Goal: Information Seeking & Learning: Learn about a topic

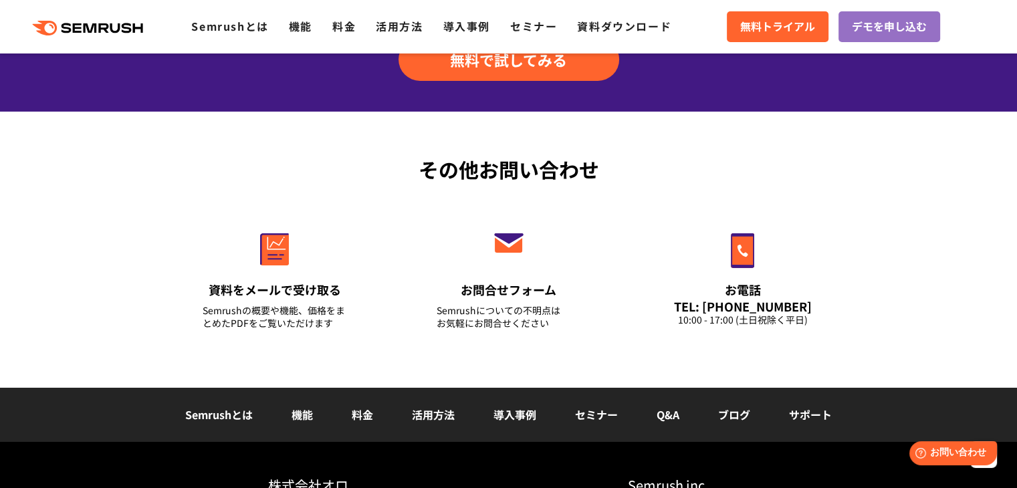
scroll to position [4650, 0]
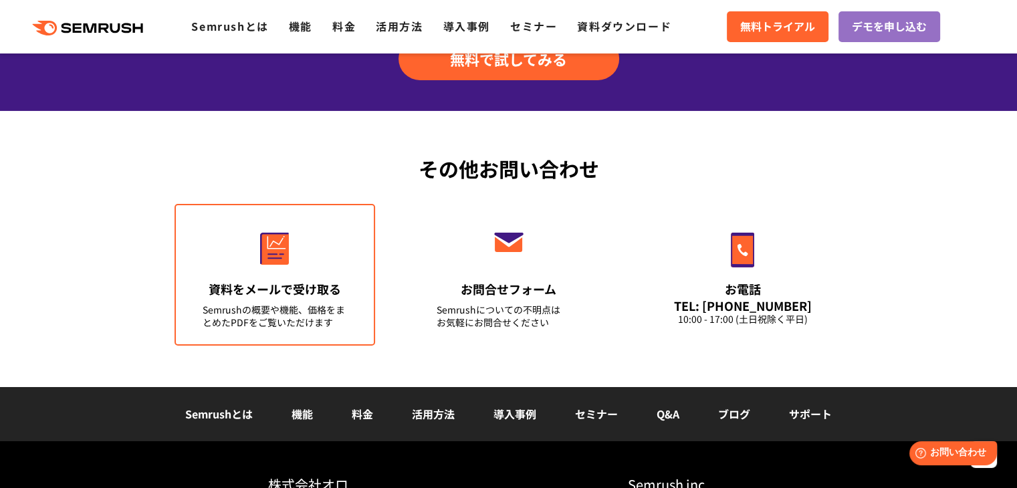
click at [312, 295] on div "資料をメールで受け取る" at bounding box center [275, 289] width 144 height 17
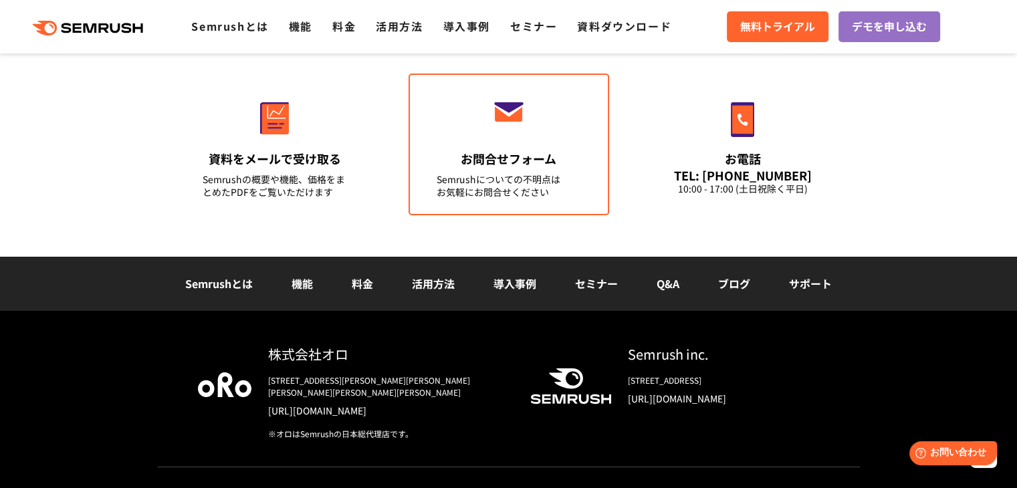
scroll to position [4781, 0]
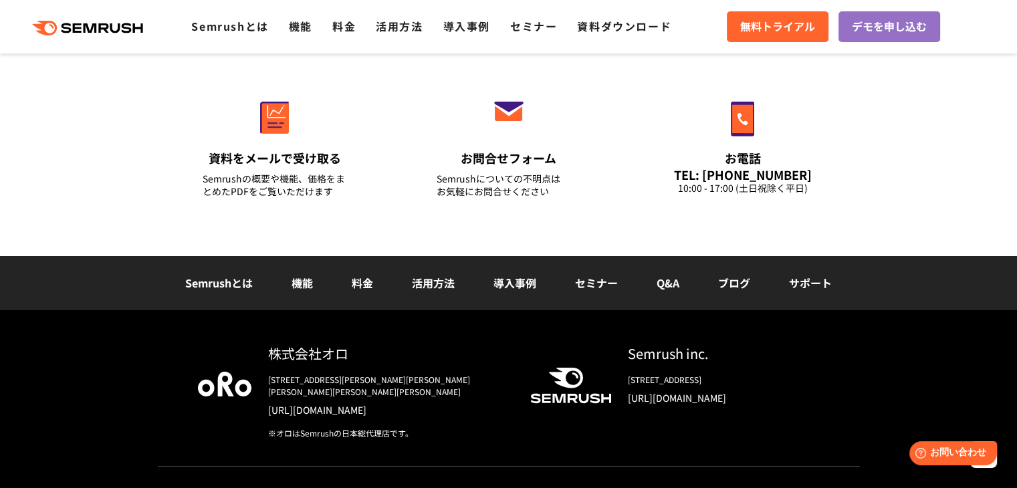
click at [664, 284] on link "Q&A" at bounding box center [668, 283] width 23 height 16
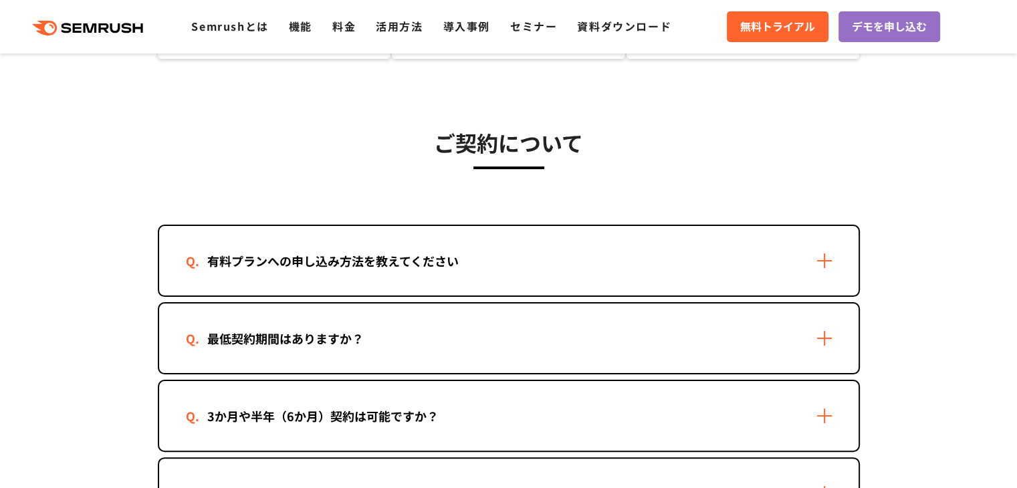
scroll to position [334, 0]
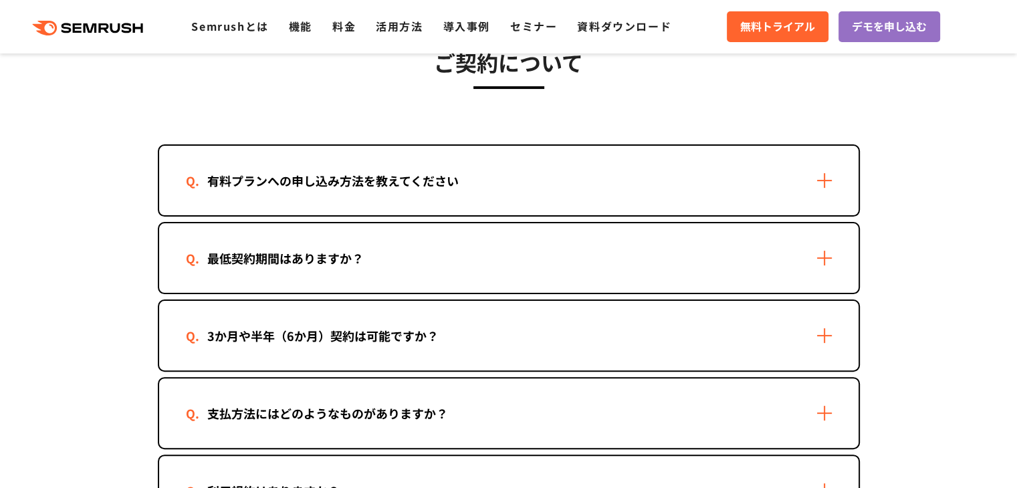
click at [544, 158] on div "有料プランへの申し込み方法を教えてください" at bounding box center [509, 181] width 700 height 70
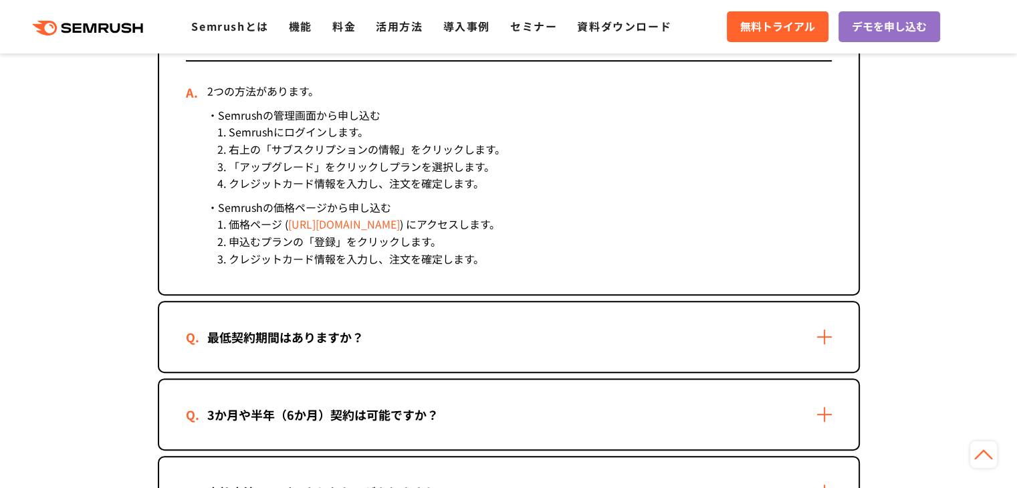
scroll to position [490, 0]
click at [426, 325] on div "最低契約期間はありますか？" at bounding box center [509, 337] width 700 height 70
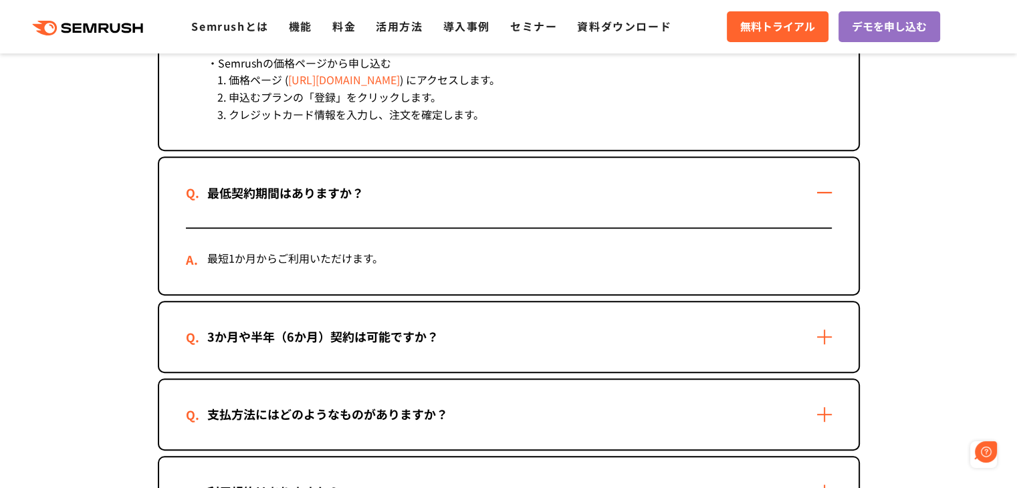
scroll to position [0, 0]
click at [420, 342] on div "3か月や半年（6か月）契約は可能ですか？" at bounding box center [323, 336] width 274 height 19
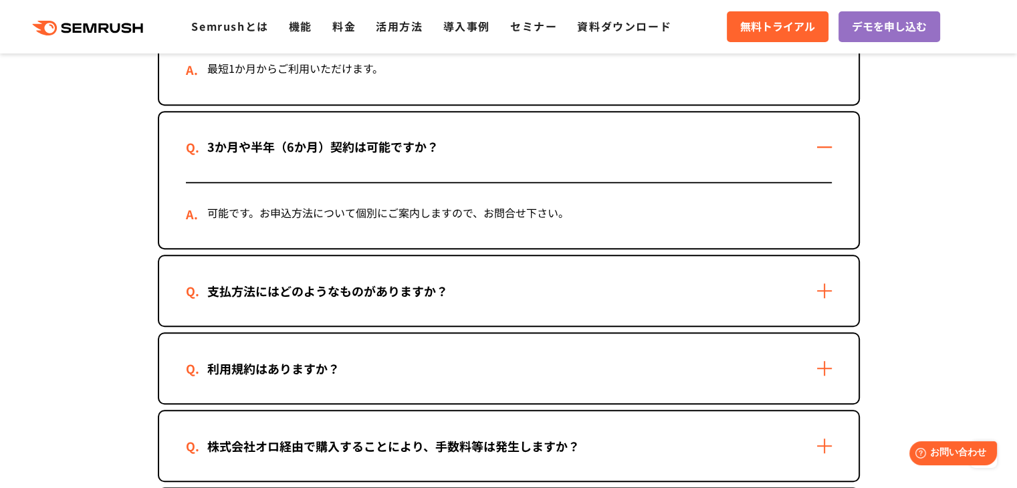
scroll to position [825, 0]
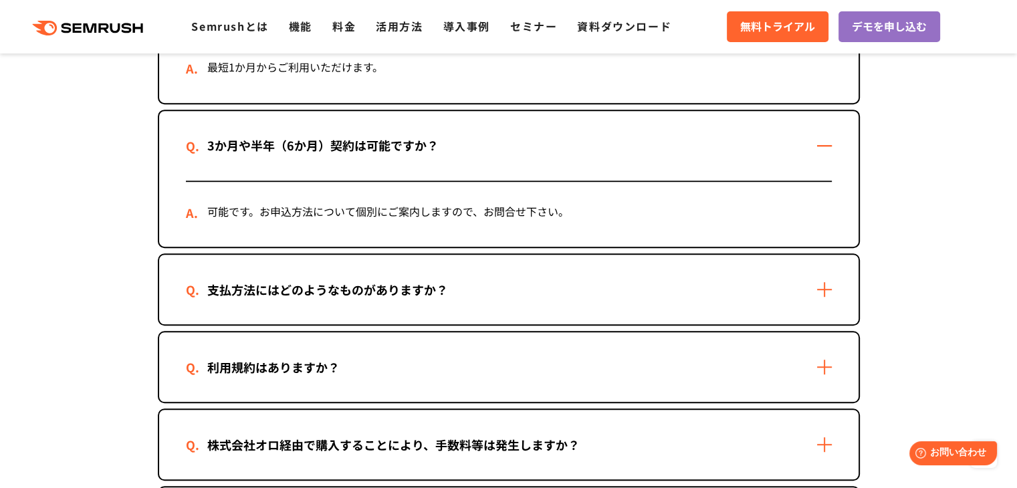
click at [428, 286] on div "支払方法にはどのようなものがありますか？" at bounding box center [328, 289] width 284 height 19
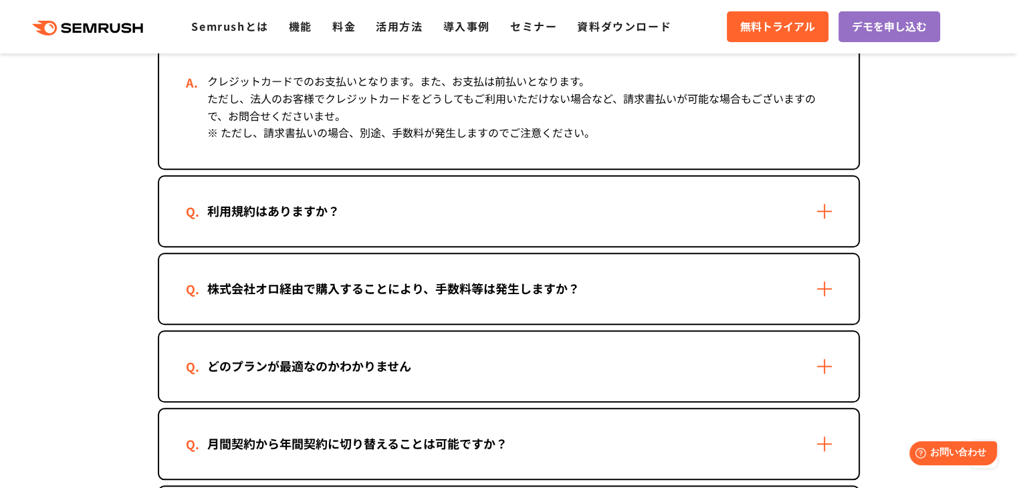
scroll to position [1102, 0]
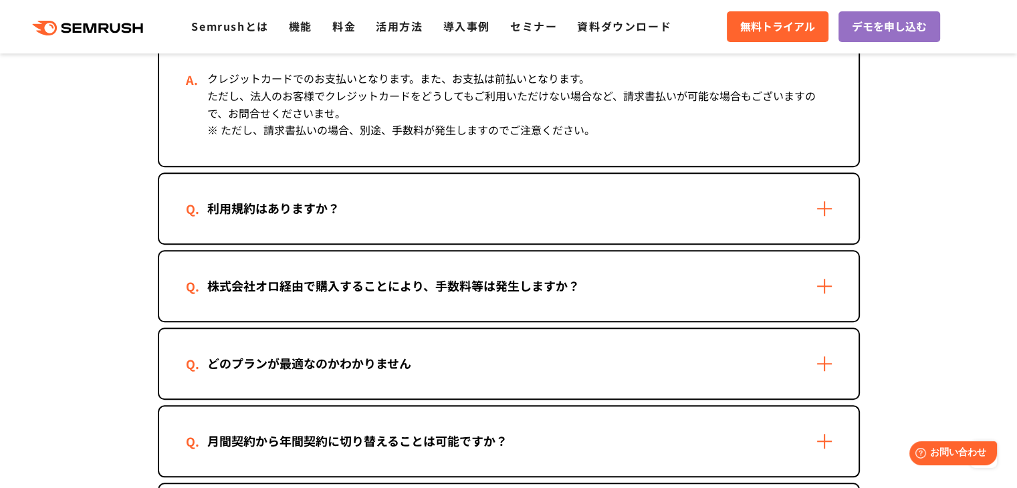
click at [437, 183] on div "利用規約はありますか？" at bounding box center [509, 209] width 700 height 70
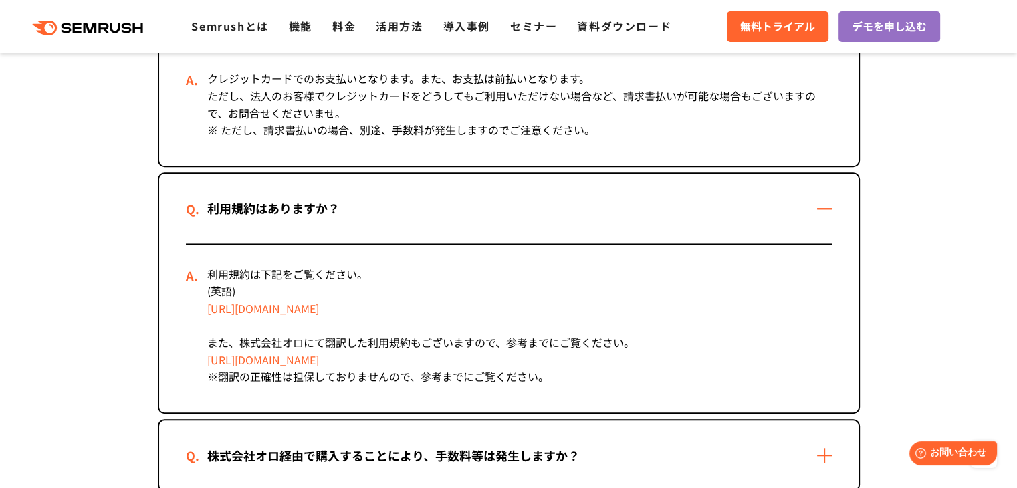
click at [437, 183] on div "利用規約はありますか？" at bounding box center [509, 209] width 700 height 70
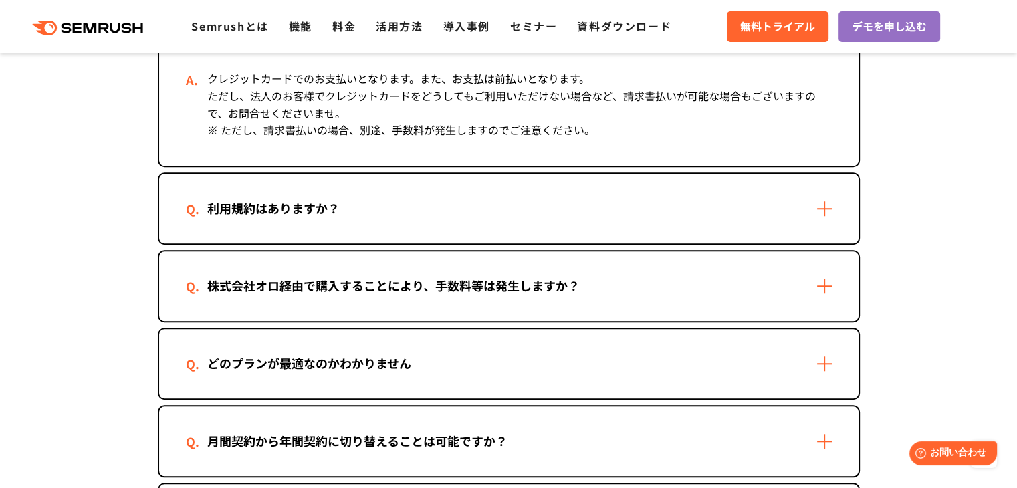
click at [437, 183] on div "利用規約はありますか？" at bounding box center [509, 209] width 700 height 70
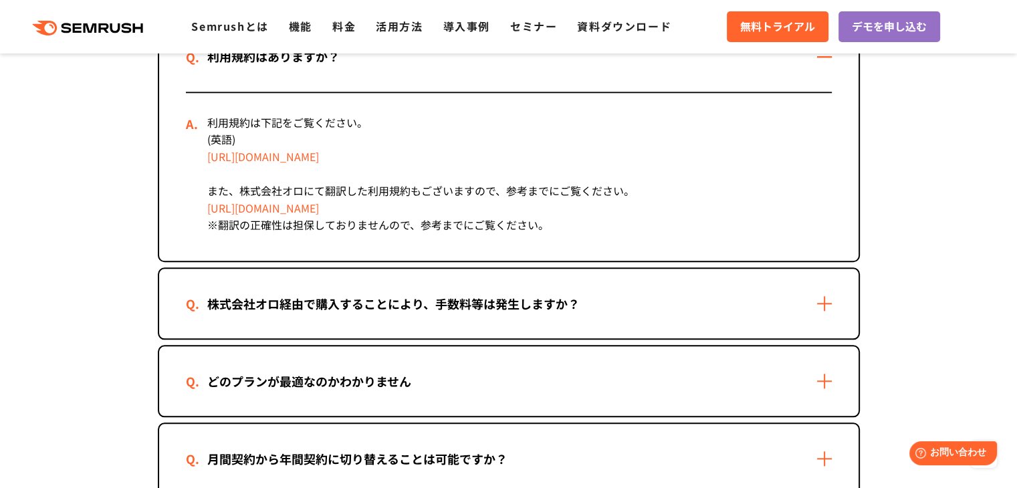
scroll to position [1337, 0]
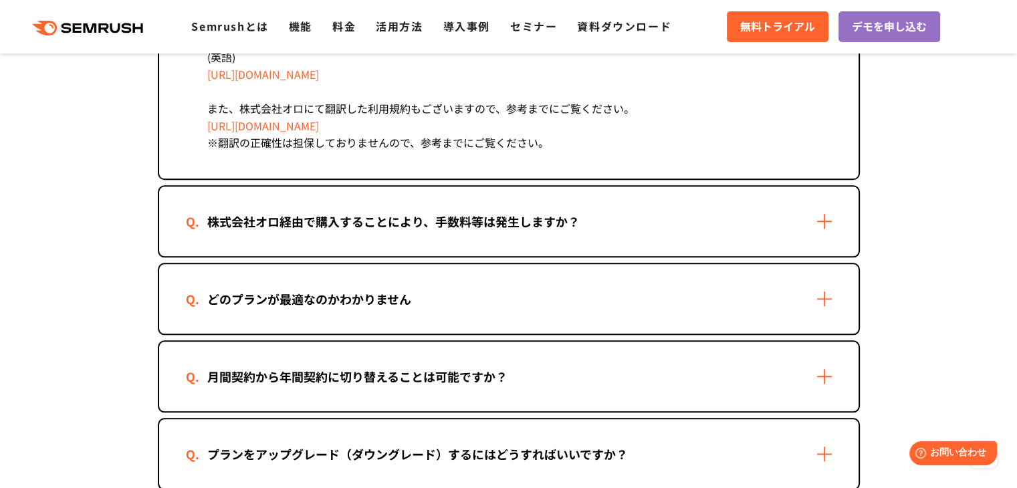
click at [423, 229] on div "株式会社オロ経由で購入することにより、手数料等は発生しますか？" at bounding box center [509, 222] width 700 height 70
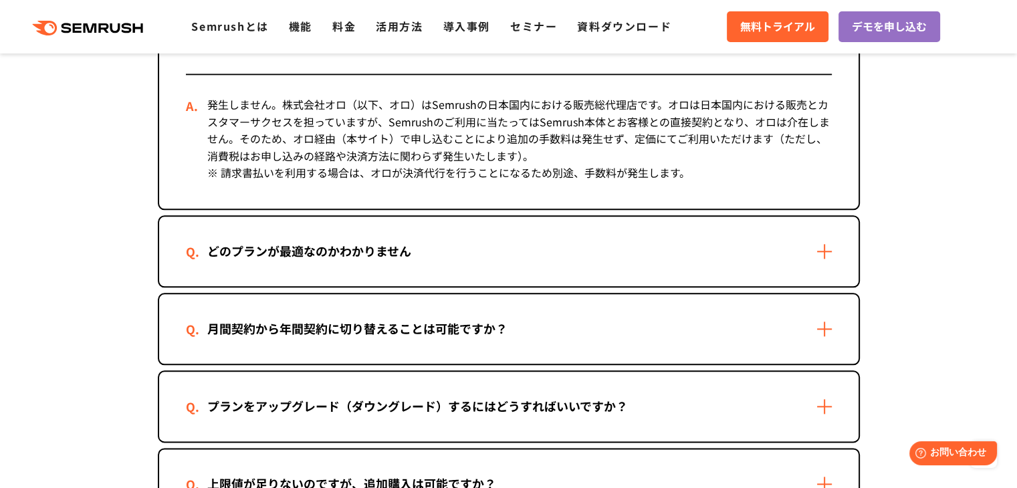
scroll to position [1520, 0]
click at [439, 250] on div "どのプランが最適なのかわかりません" at bounding box center [509, 251] width 700 height 70
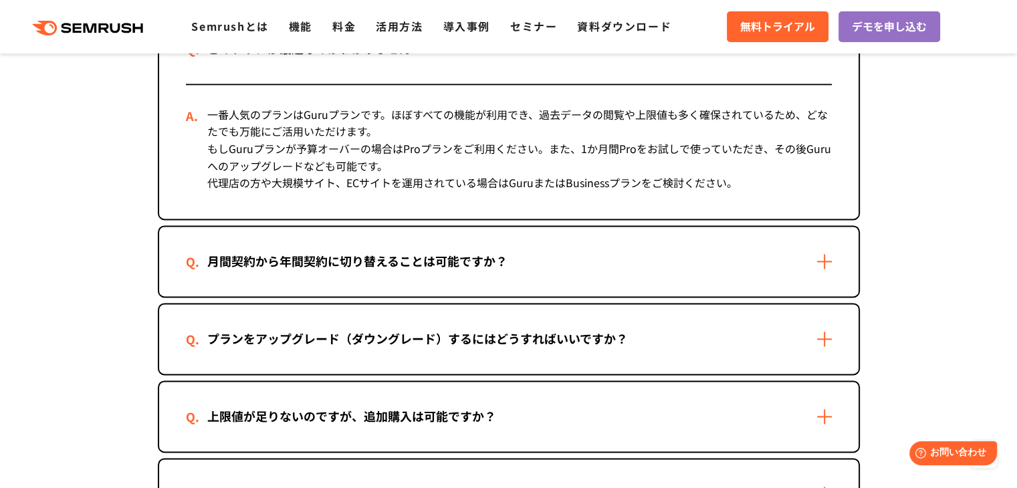
scroll to position [1723, 0]
click at [573, 254] on div "月間契約から年間契約に切り替えることは可能ですか？" at bounding box center [509, 261] width 700 height 70
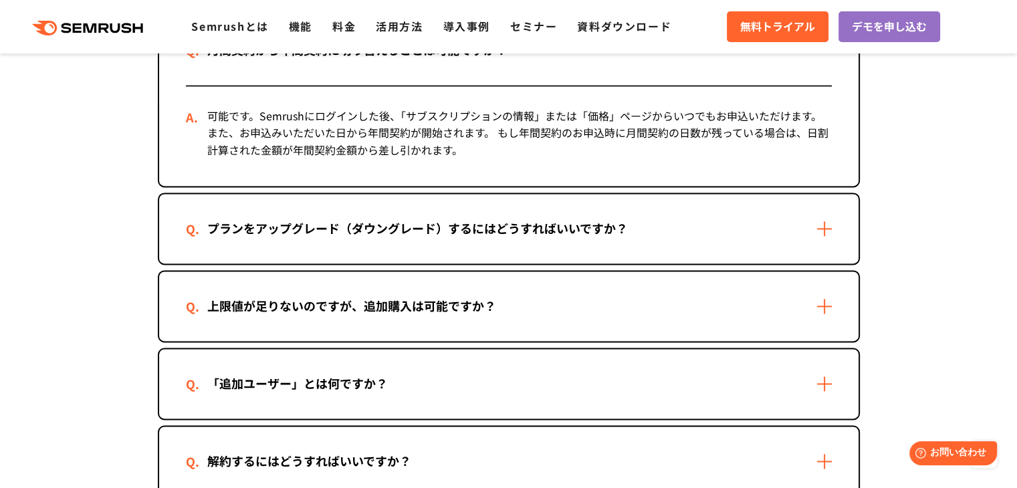
scroll to position [1934, 0]
click at [573, 218] on div "プランをアップグレード（ダウングレード）するにはどうすればいいですか？" at bounding box center [418, 227] width 464 height 19
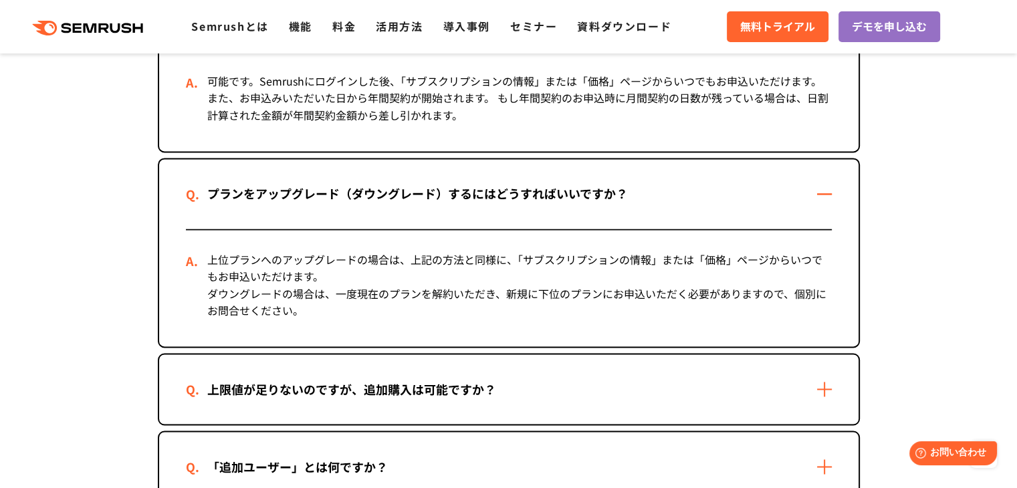
scroll to position [1971, 0]
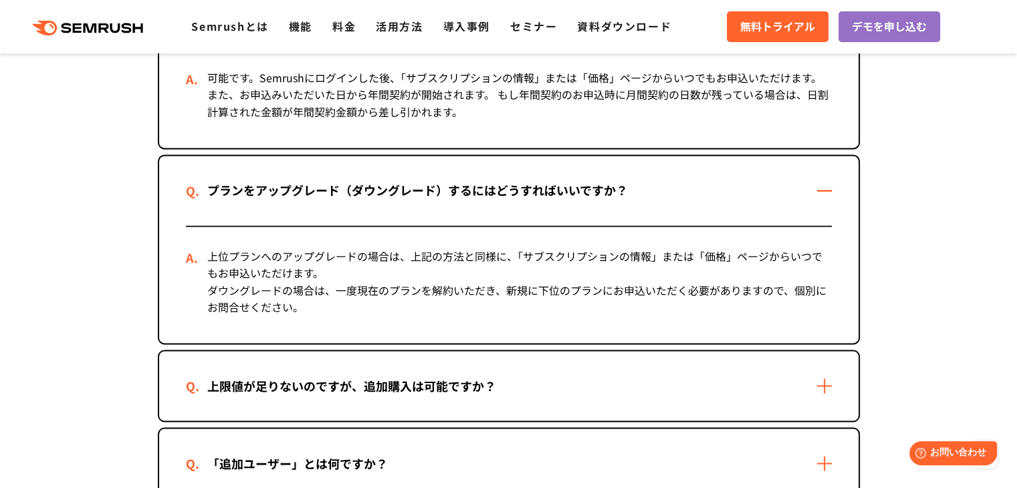
click at [500, 409] on div "上限値が足りないのですが、追加購入は可能ですか？" at bounding box center [509, 386] width 700 height 70
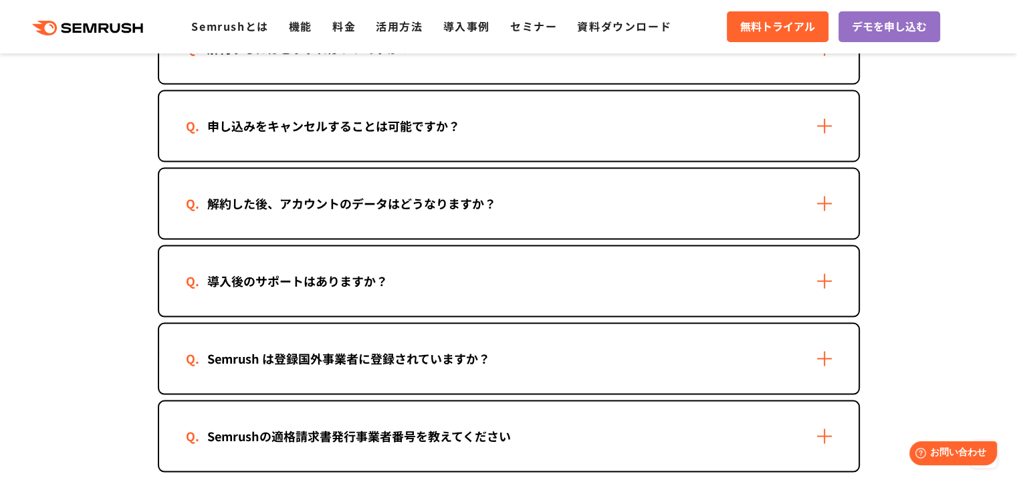
scroll to position [2523, 0]
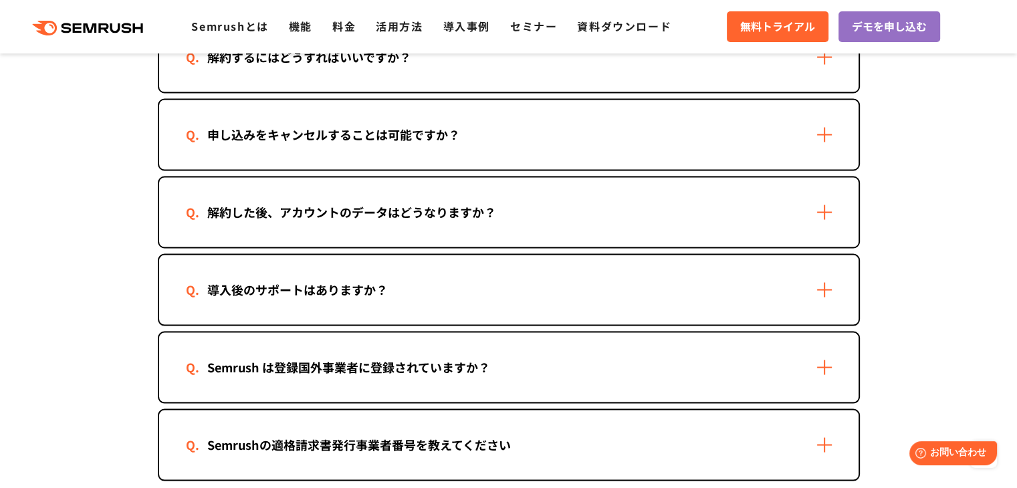
click at [472, 211] on div "解約した後、アカウントのデータはどうなりますか？" at bounding box center [352, 211] width 332 height 19
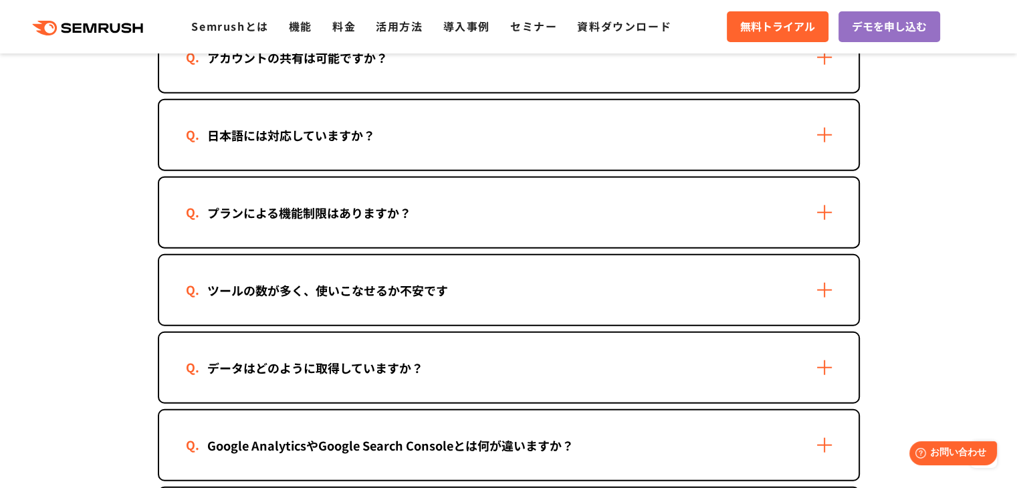
scroll to position [3343, 0]
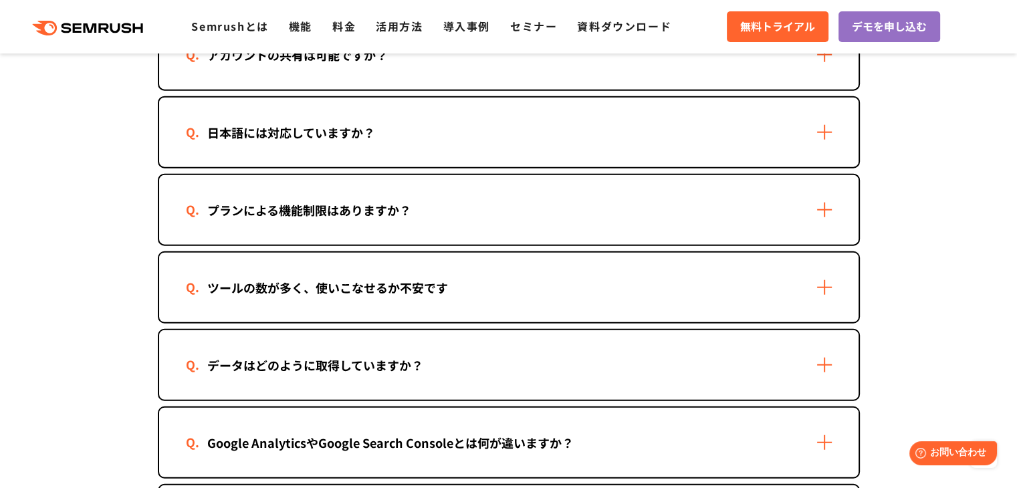
click at [480, 351] on div "データはどのように取得していますか？" at bounding box center [509, 365] width 700 height 70
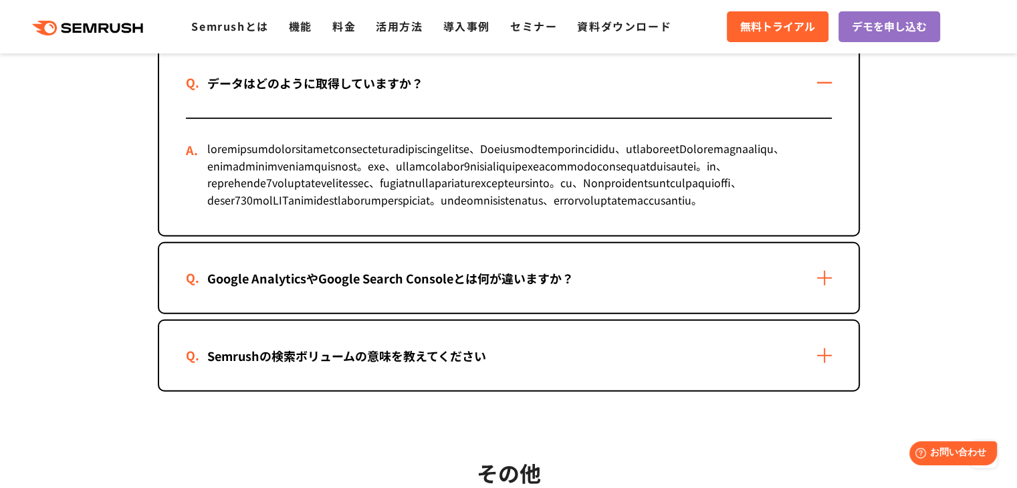
scroll to position [3625, 0]
click at [484, 289] on div "Google AnalyticsやGoogle Search Consoleとは何が違いますか？" at bounding box center [390, 279] width 409 height 19
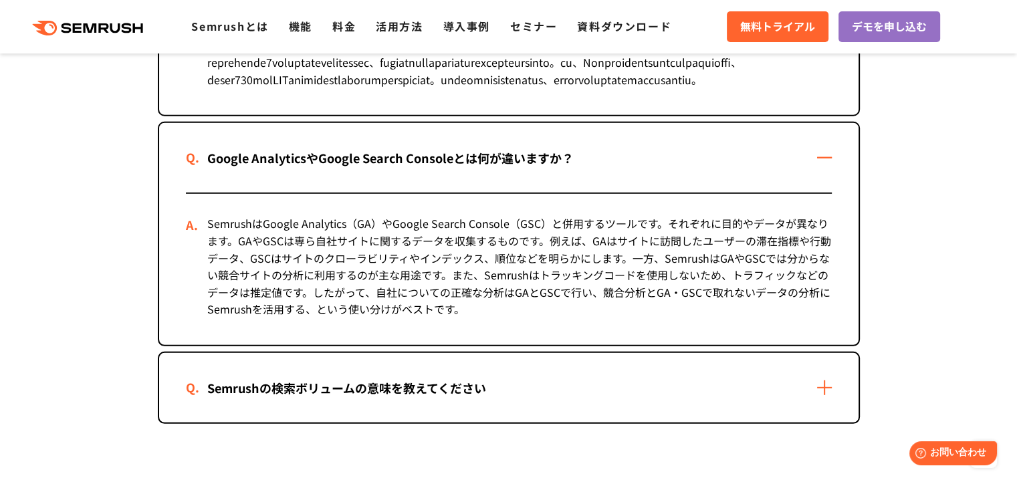
scroll to position [3836, 0]
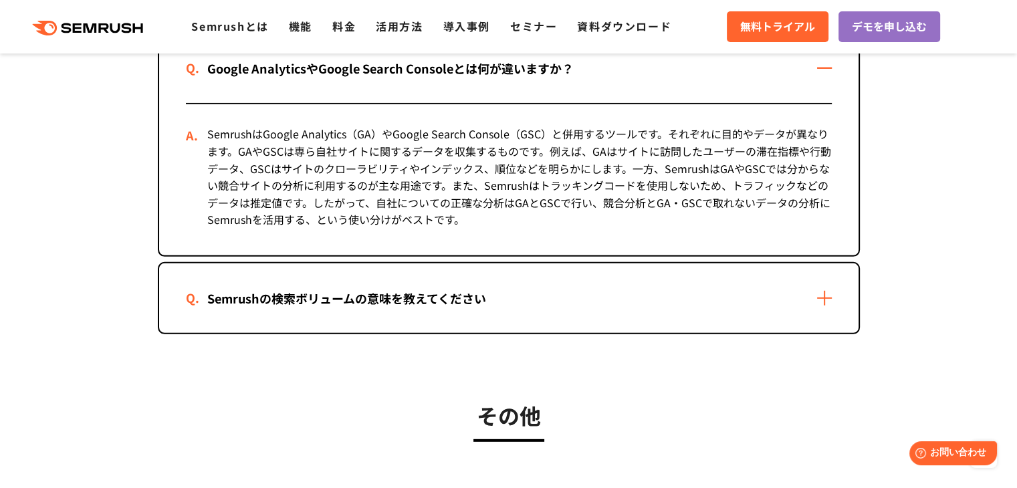
click at [438, 333] on div "Semrushの検索ボリュームの意味を教えてください" at bounding box center [509, 299] width 700 height 70
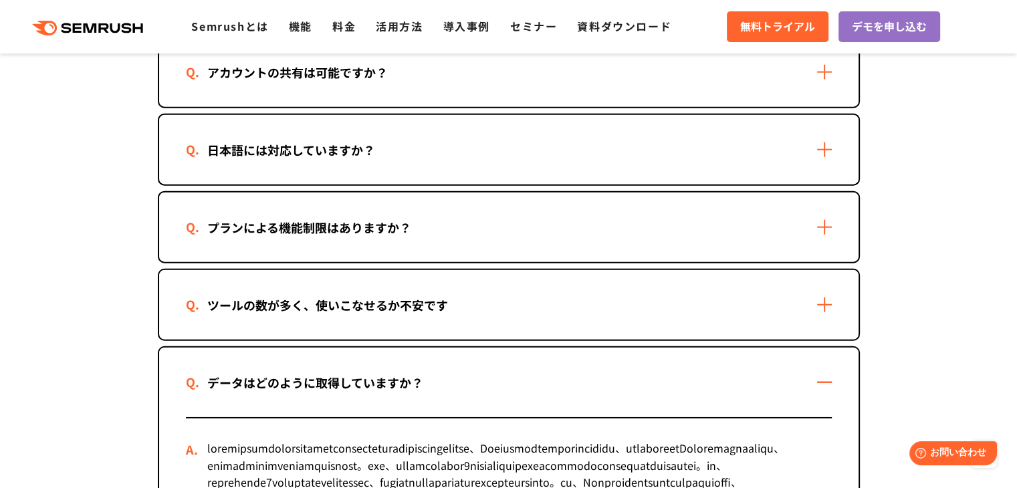
scroll to position [3301, 0]
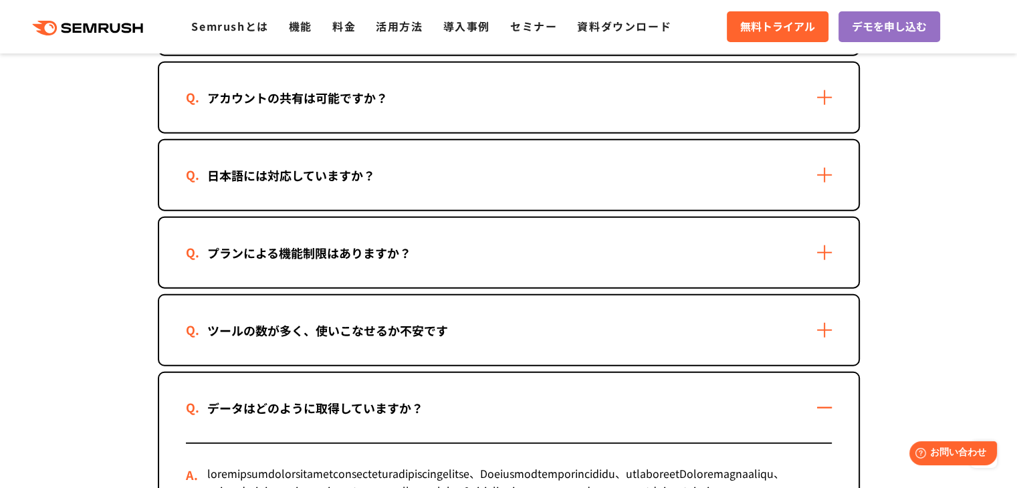
click at [457, 332] on div "ツールの数が多く、使いこなせるか不安です" at bounding box center [509, 331] width 700 height 70
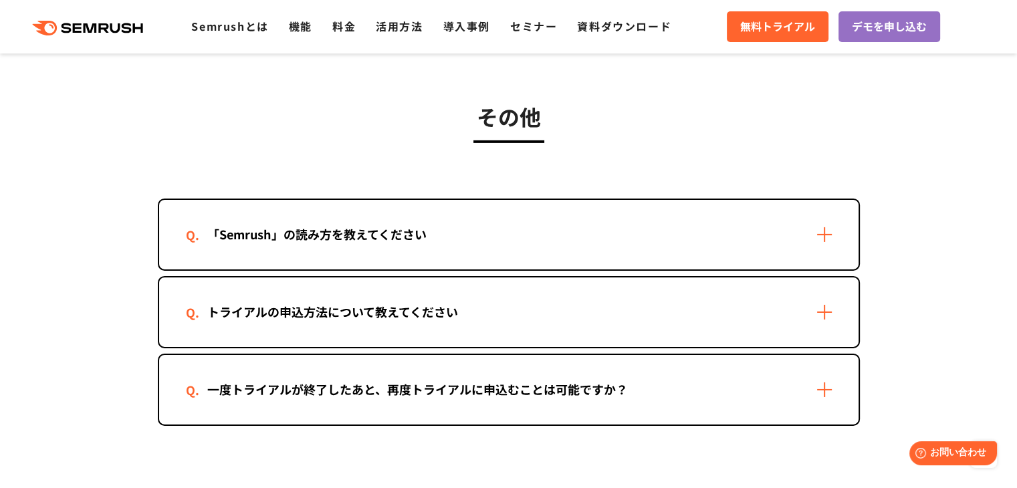
scroll to position [4461, 0]
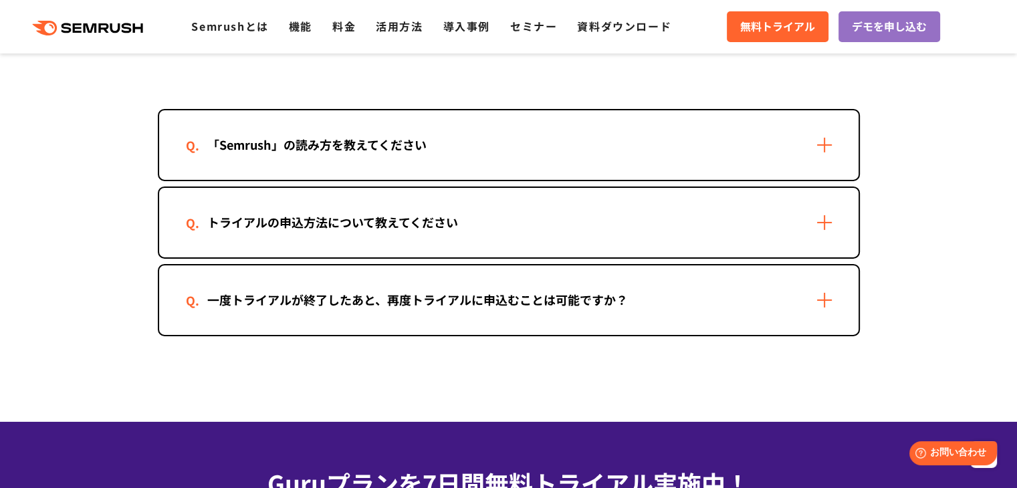
click at [399, 310] on div "一度トライアルが終了したあと、再度トライアルに申込むことは可能ですか？" at bounding box center [418, 299] width 464 height 19
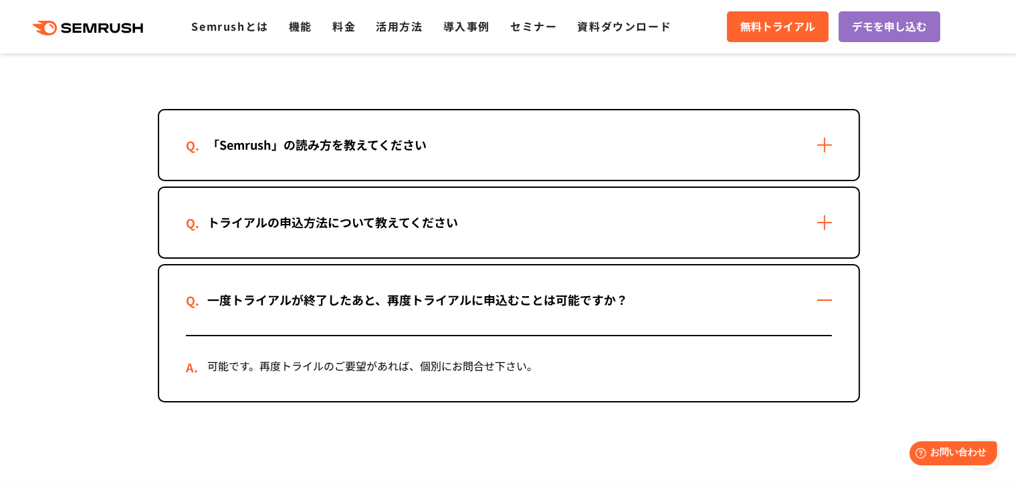
click at [375, 232] on div "トライアルの申込方法について教えてください" at bounding box center [333, 222] width 294 height 19
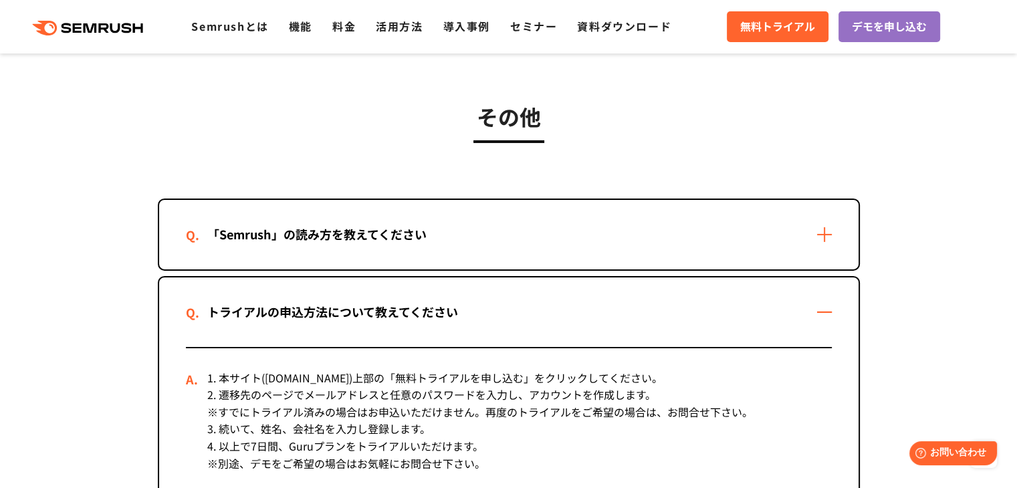
scroll to position [4193, 0]
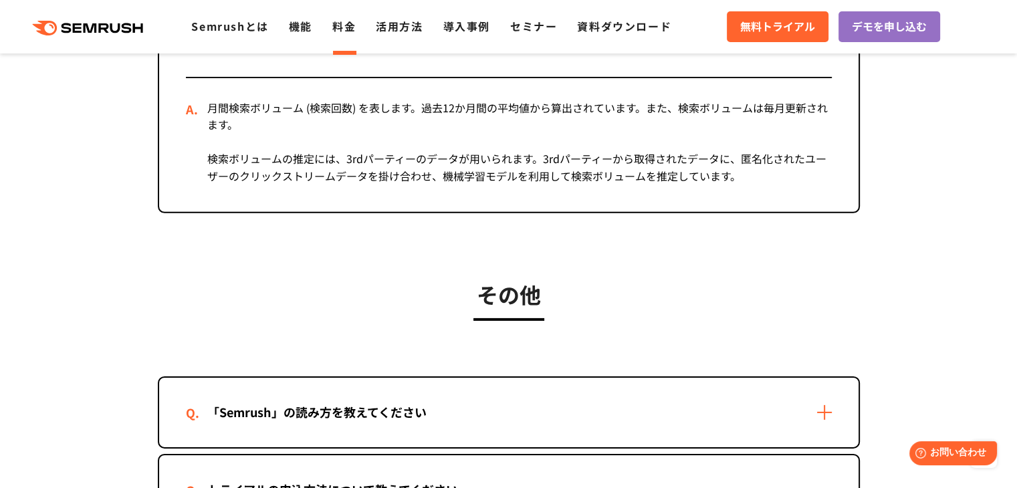
click at [351, 29] on link "料金" at bounding box center [343, 26] width 23 height 16
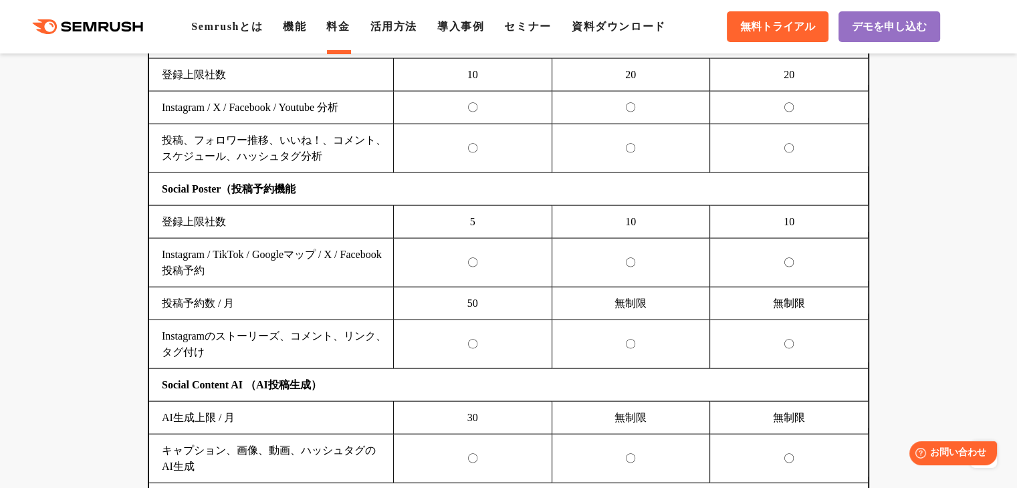
scroll to position [3032, 0]
